Goal: Register for event/course

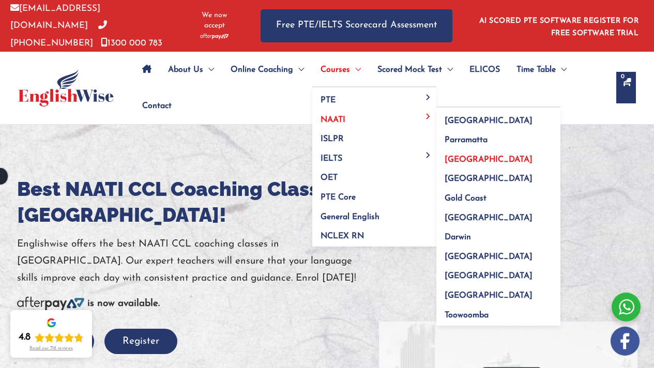
click at [475, 158] on span "[GEOGRAPHIC_DATA]" at bounding box center [489, 160] width 88 height 8
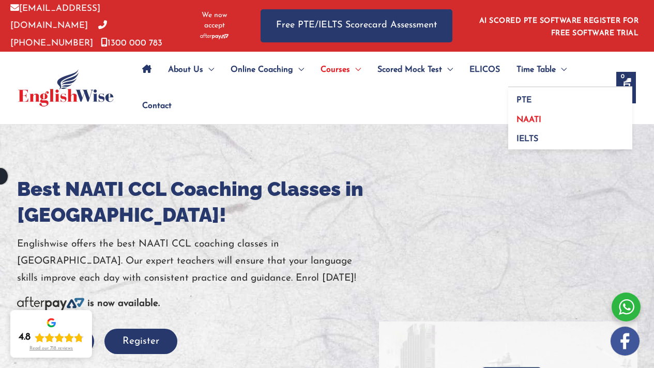
click at [522, 116] on span "NAATI" at bounding box center [529, 120] width 25 height 8
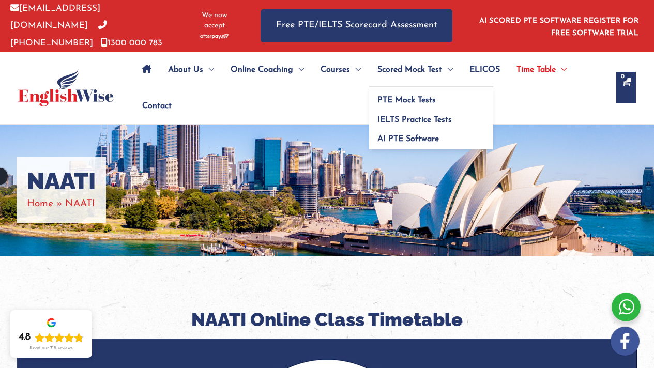
click at [438, 63] on span "Scored Mock Test" at bounding box center [410, 70] width 65 height 36
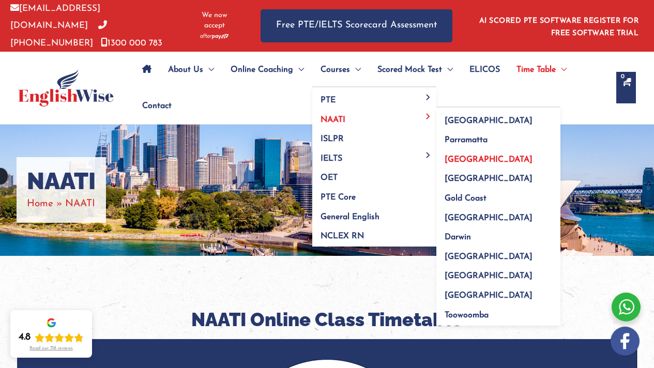
click at [474, 156] on span "[GEOGRAPHIC_DATA]" at bounding box center [489, 160] width 88 height 8
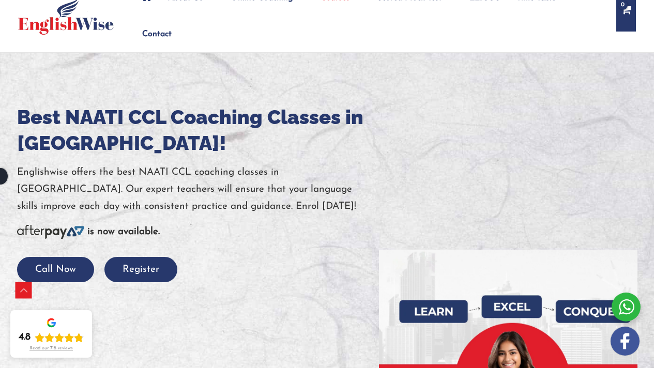
scroll to position [60, 0]
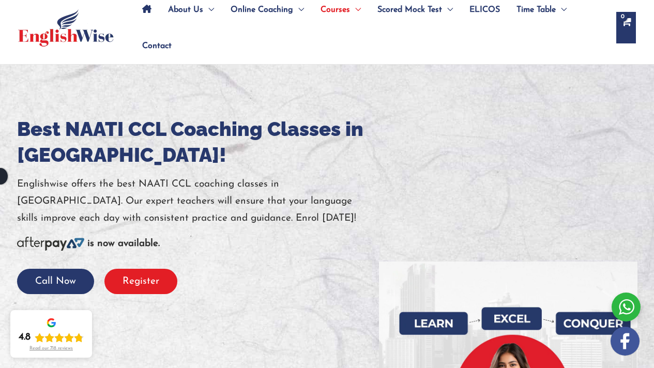
click at [141, 282] on button "Register" at bounding box center [140, 281] width 73 height 25
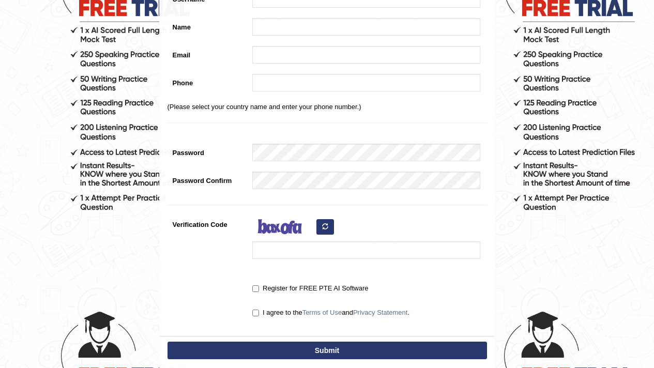
scroll to position [138, 0]
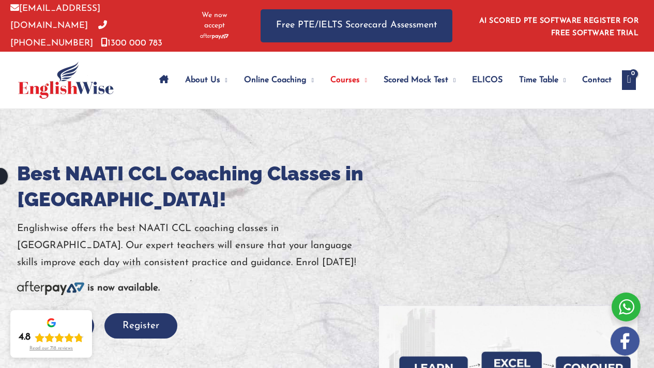
click at [582, 98] on span "Contact" at bounding box center [596, 80] width 29 height 36
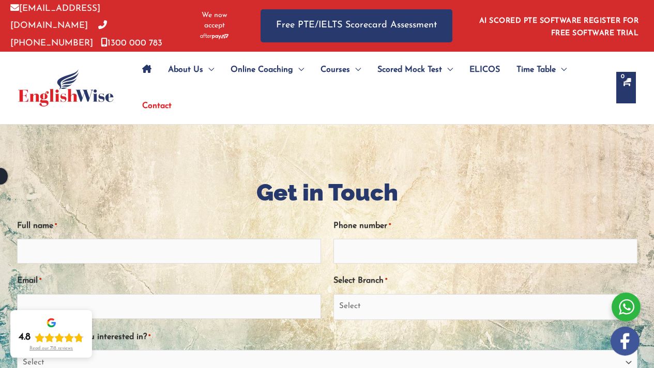
click at [292, 112] on ul "About Us Menu Toggle Our Story Testimonials Online Coaching Menu Toggle Online …" at bounding box center [370, 88] width 472 height 72
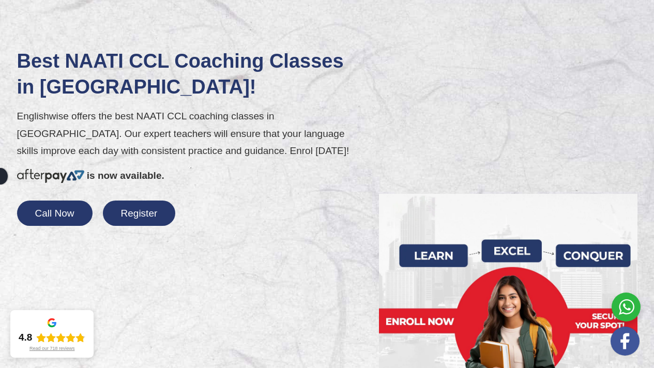
scroll to position [125, 0]
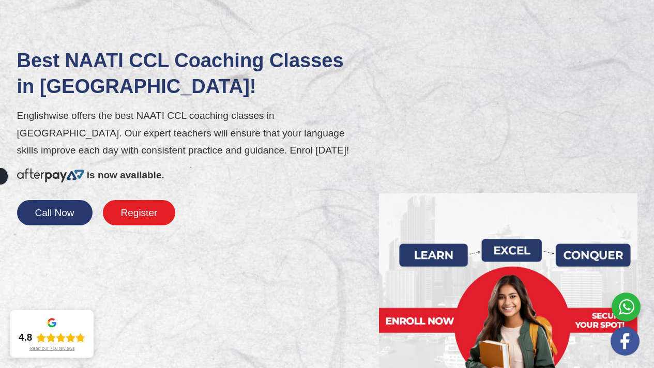
click at [115, 216] on button "Register" at bounding box center [139, 212] width 73 height 25
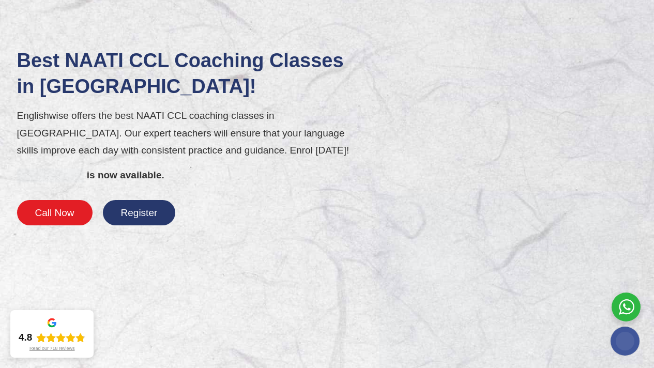
click at [58, 210] on button "Call Now" at bounding box center [55, 212] width 76 height 25
click at [335, 197] on div at bounding box center [198, 192] width 362 height 17
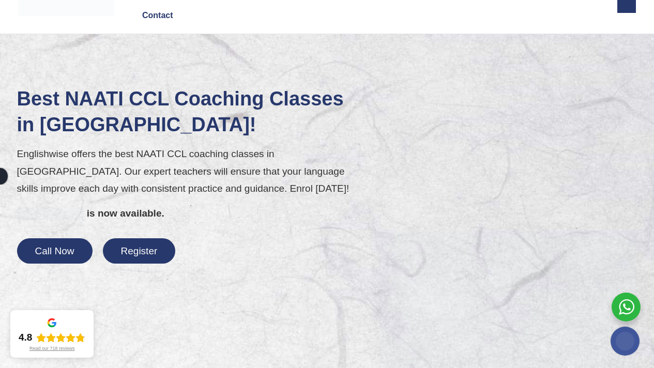
scroll to position [89, 0]
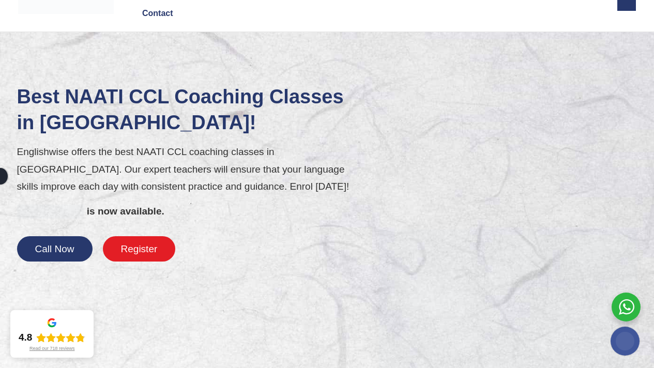
click at [135, 260] on button "Register" at bounding box center [139, 248] width 73 height 25
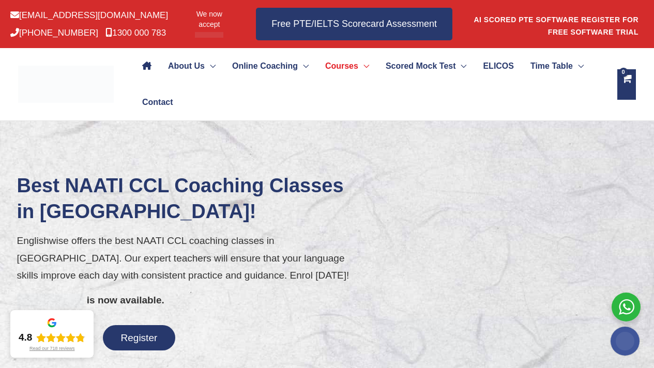
click at [643, 307] on div at bounding box center [327, 374] width 654 height 507
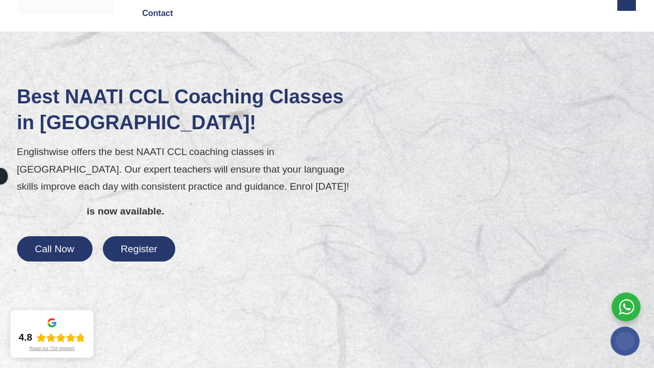
click at [632, 306] on div at bounding box center [626, 307] width 29 height 29
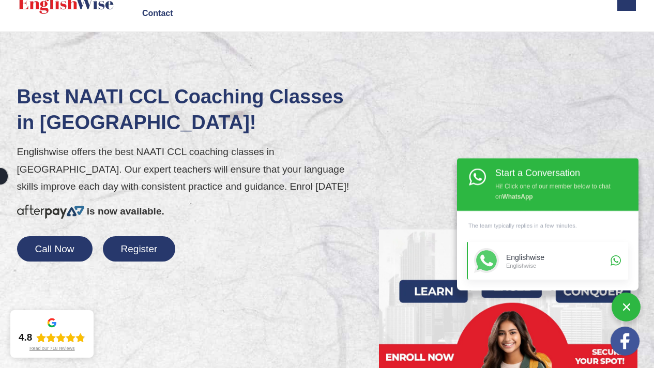
click at [538, 253] on div "Englishwise" at bounding box center [556, 257] width 101 height 9
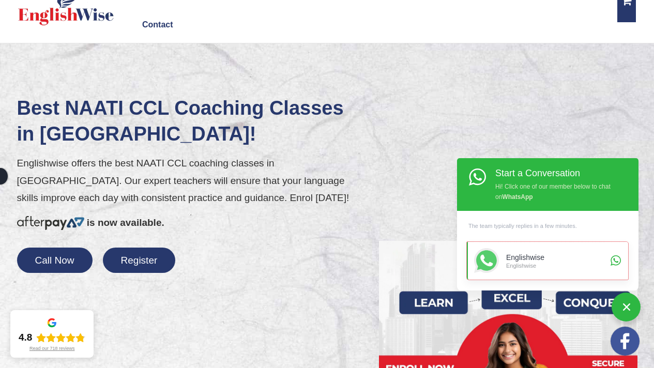
scroll to position [96, 0]
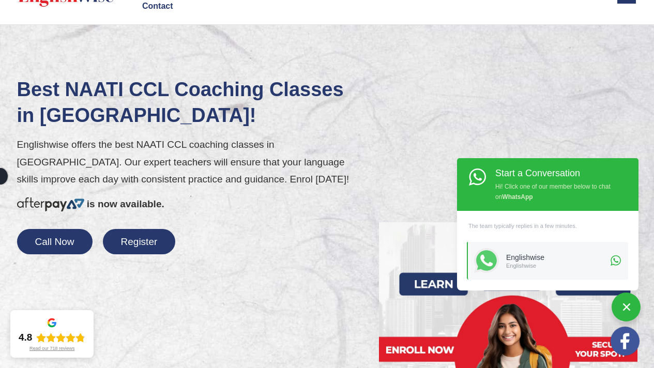
click at [251, 245] on div "Call Now Register" at bounding box center [198, 241] width 362 height 25
click at [503, 52] on div at bounding box center [327, 278] width 654 height 507
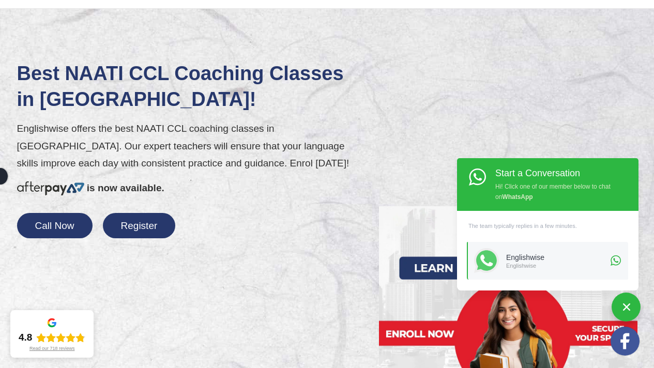
scroll to position [113, 0]
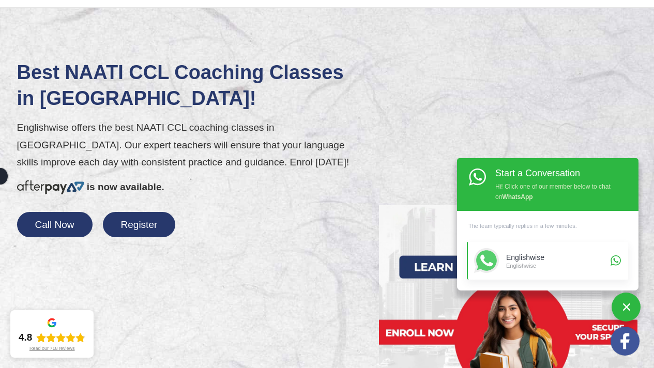
click at [623, 254] on link "Englishwise Englishwise" at bounding box center [547, 261] width 161 height 38
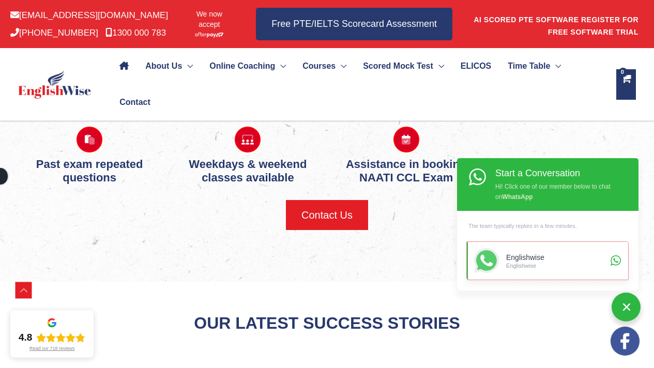
scroll to position [1121, 0]
